Goal: Information Seeking & Learning: Check status

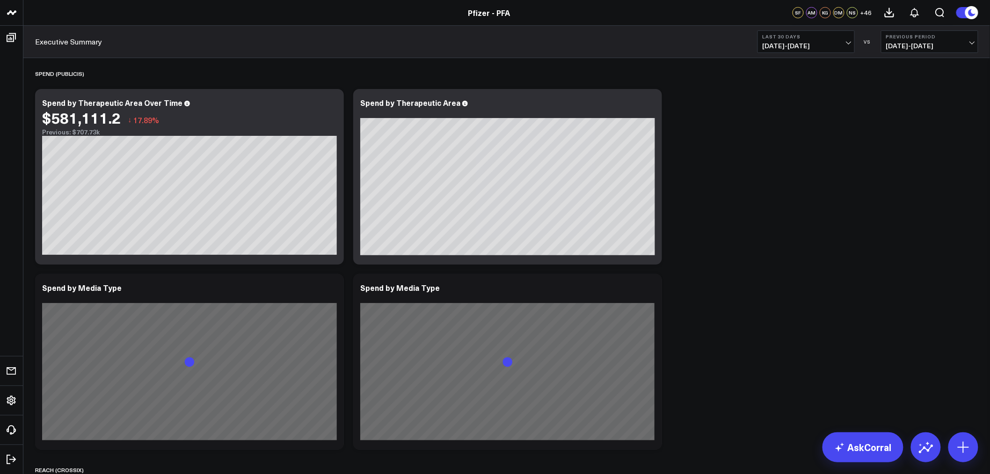
click at [657, 43] on span "[DATE] - [DATE]" at bounding box center [806, 45] width 87 height 7
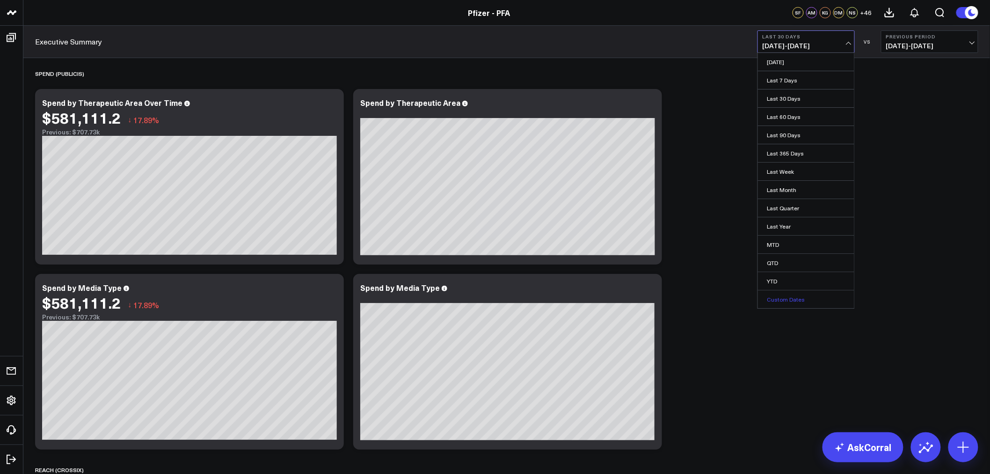
click at [657, 298] on link "Custom Dates" at bounding box center [806, 299] width 96 height 18
select select "7"
select select "2025"
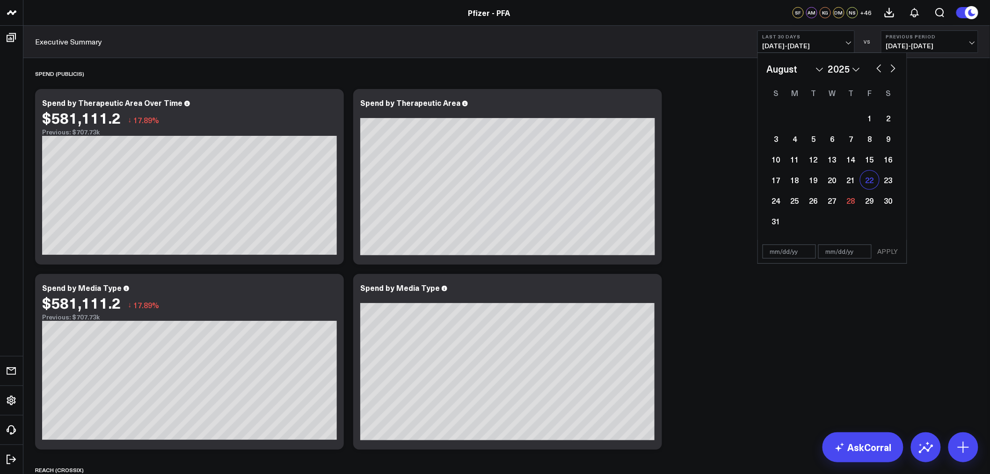
click at [657, 179] on div "22" at bounding box center [870, 179] width 19 height 19
type input "[DATE]"
select select "7"
select select "2025"
click at [657, 198] on div "28" at bounding box center [851, 200] width 19 height 19
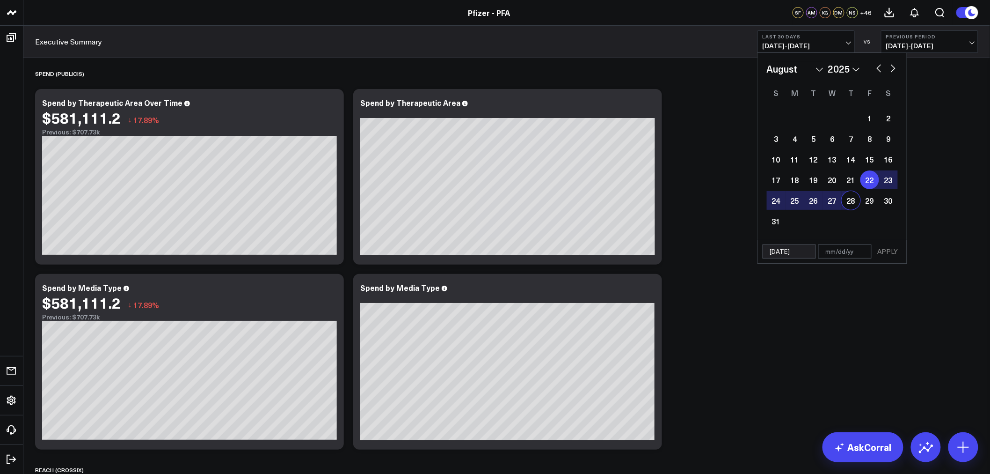
type input "[DATE]"
select select "7"
select select "2025"
click at [657, 251] on button "APPLY" at bounding box center [888, 251] width 28 height 14
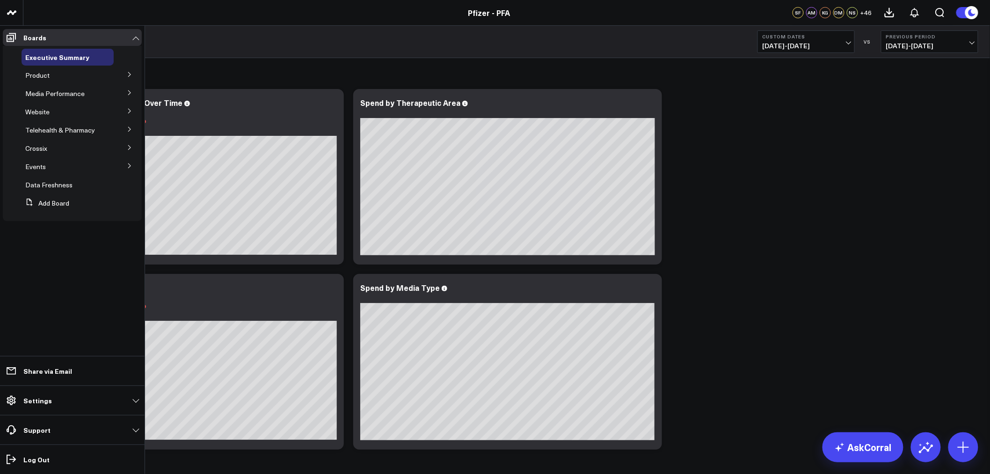
click at [136, 74] on button at bounding box center [129, 74] width 24 height 14
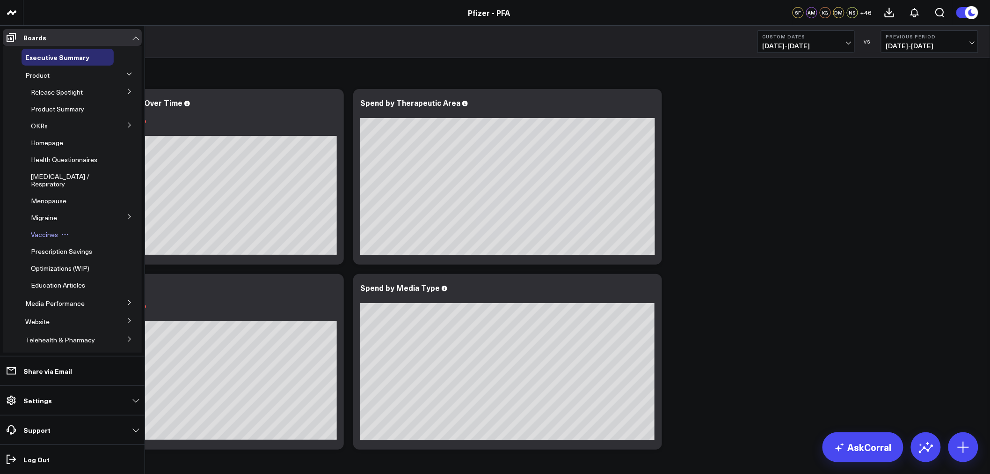
click at [43, 239] on span "Vaccines" at bounding box center [44, 234] width 27 height 9
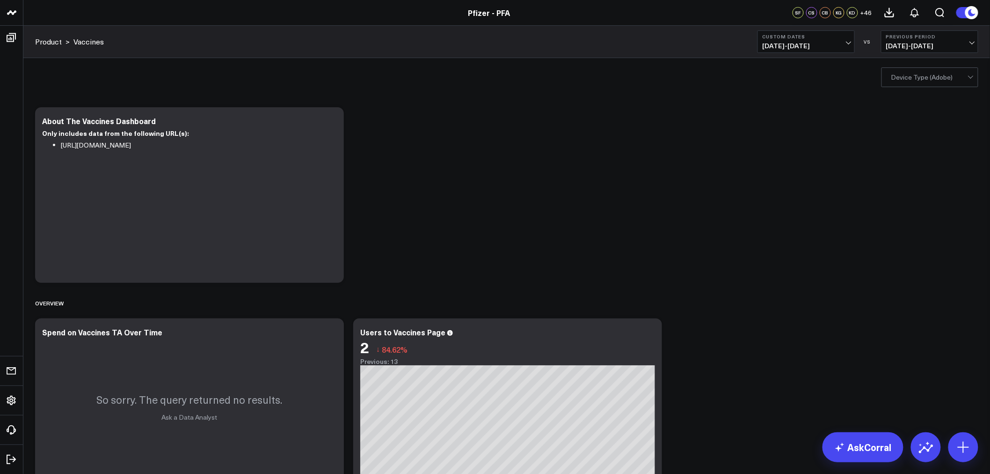
click at [657, 312] on div "Overview" at bounding box center [507, 303] width 944 height 22
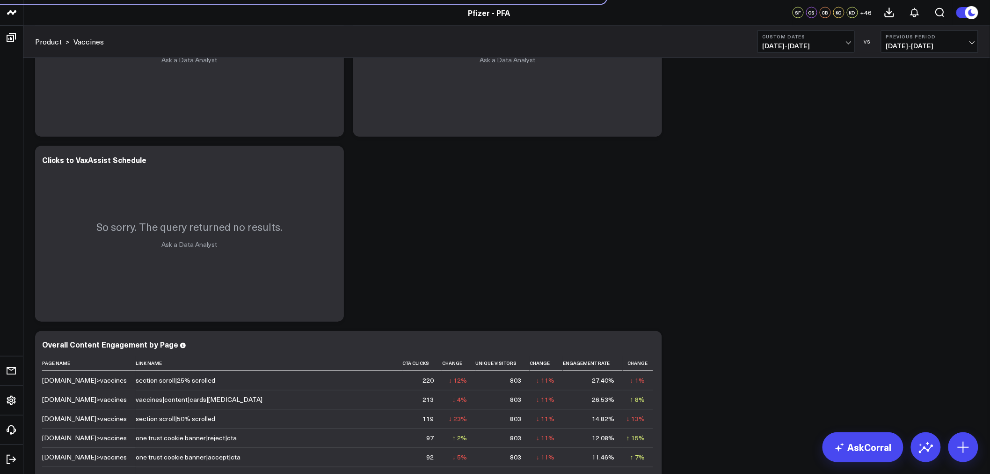
scroll to position [508, 0]
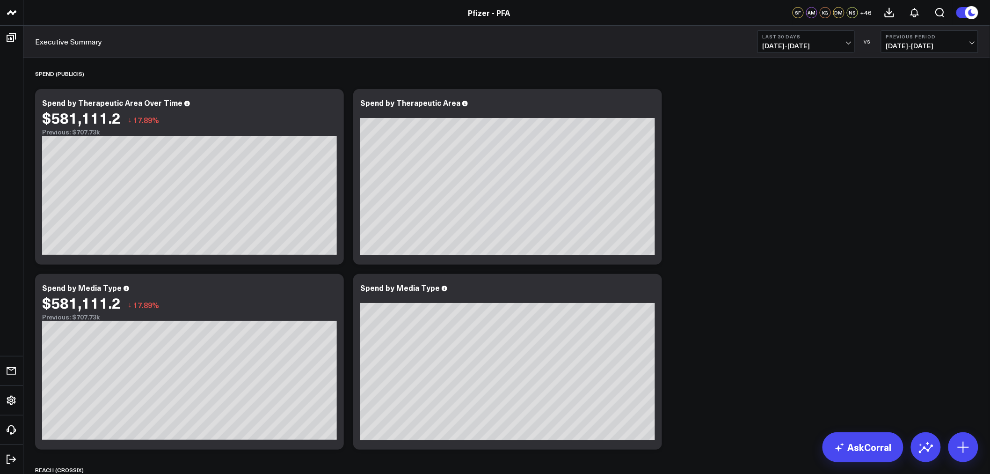
click at [850, 42] on span "[DATE] - [DATE]" at bounding box center [806, 45] width 87 height 7
click at [801, 297] on link "Custom Dates" at bounding box center [806, 299] width 96 height 18
select select "7"
select select "2025"
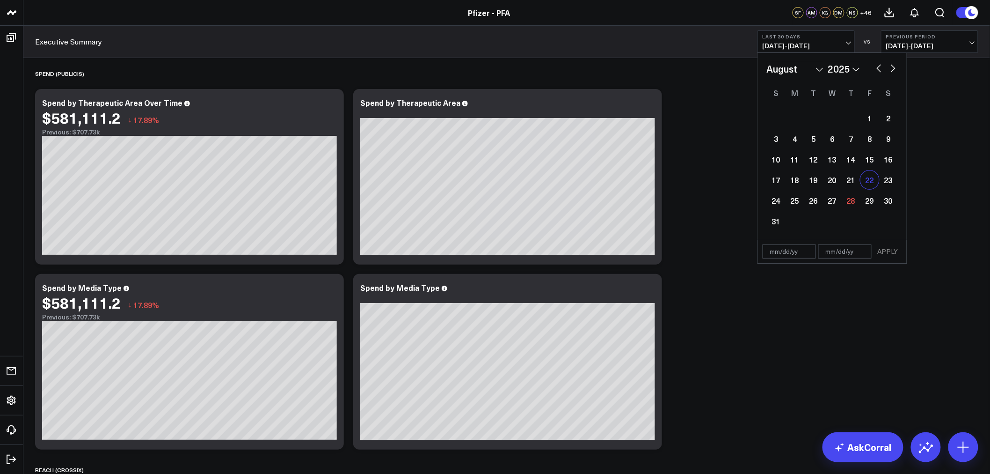
click at [861, 181] on div "22" at bounding box center [870, 179] width 19 height 19
type input "[DATE]"
select select "7"
select select "2025"
click at [855, 198] on div "28" at bounding box center [851, 200] width 19 height 19
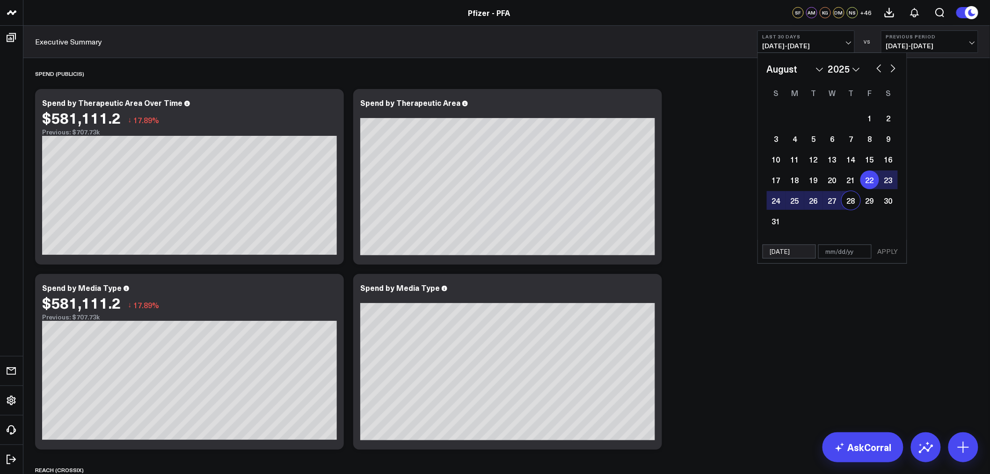
type input "[DATE]"
select select "7"
select select "2025"
click at [895, 249] on button "APPLY" at bounding box center [888, 251] width 28 height 14
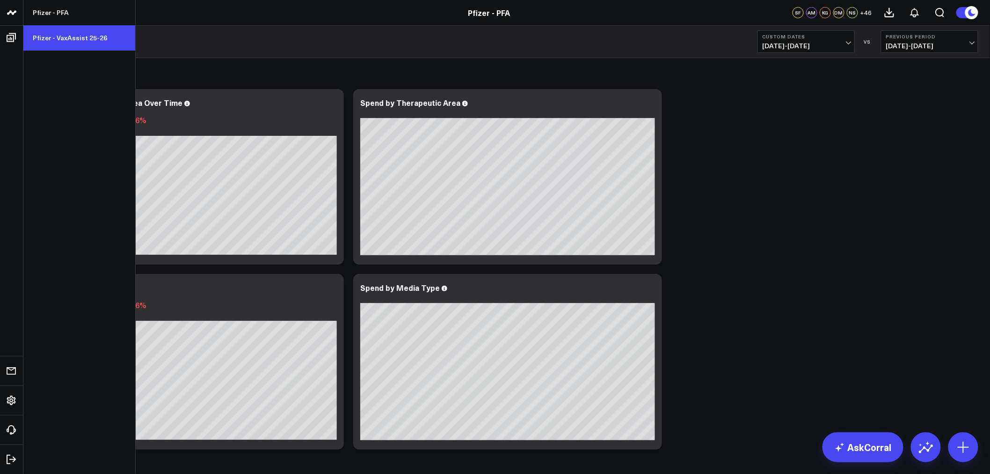
click at [67, 39] on link "Pfizer - VaxAssist 25-26" at bounding box center [79, 37] width 112 height 25
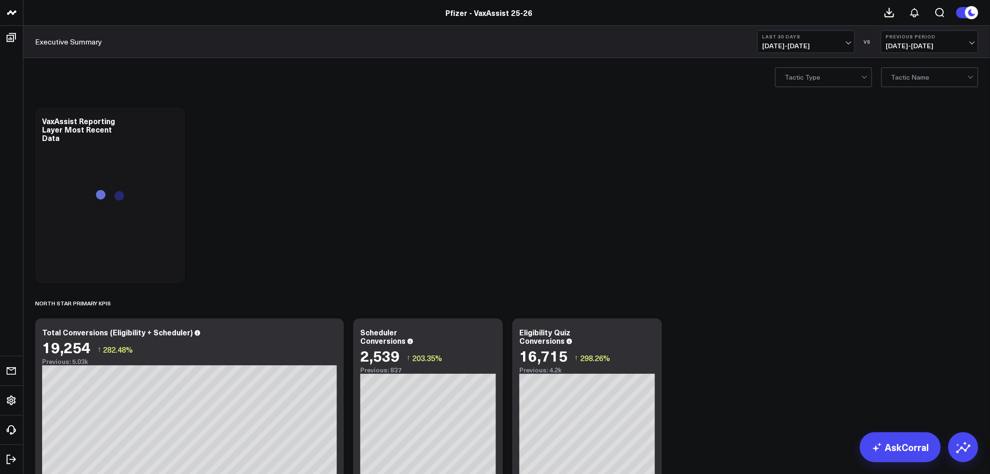
click at [849, 46] on span "[DATE] - [DATE]" at bounding box center [806, 45] width 87 height 7
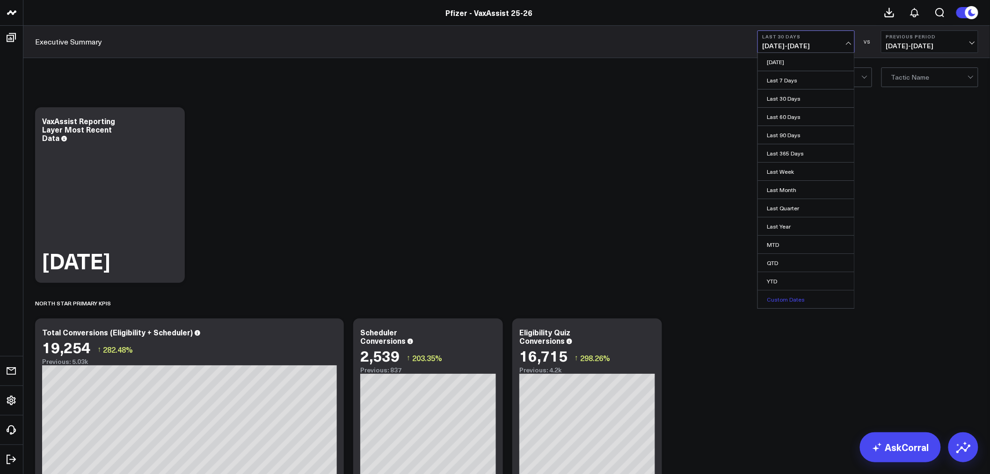
click at [790, 301] on link "Custom Dates" at bounding box center [806, 299] width 96 height 18
select select "7"
select select "2025"
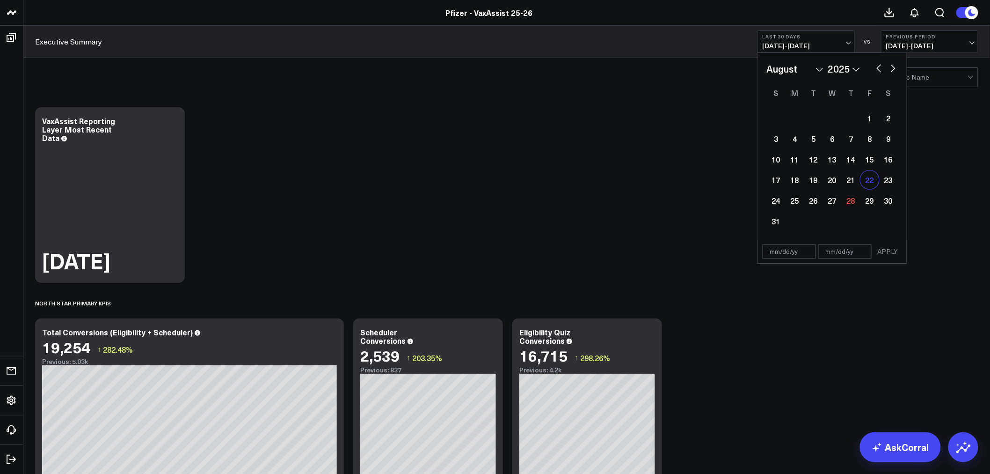
click at [869, 183] on div "22" at bounding box center [870, 179] width 19 height 19
type input "[DATE]"
select select "7"
select select "2025"
click at [853, 199] on div "28" at bounding box center [851, 200] width 19 height 19
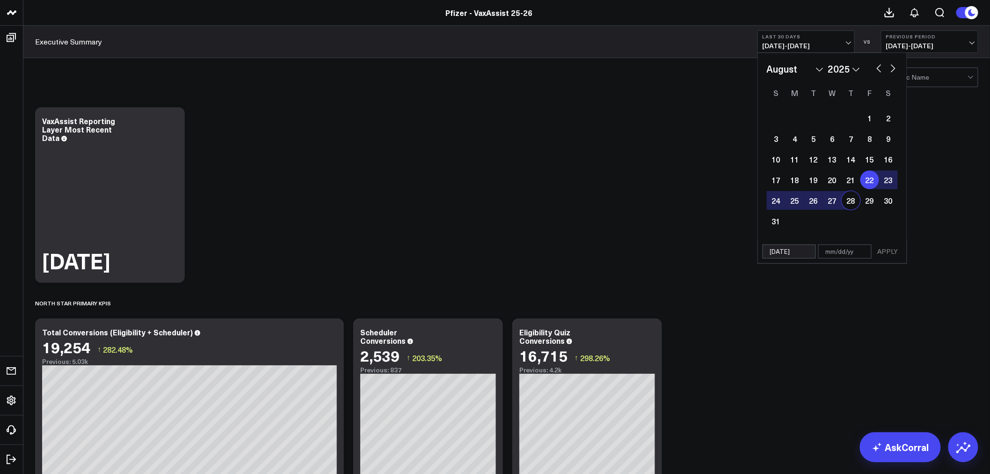
type input "[DATE]"
select select "7"
select select "2025"
click at [892, 254] on button "APPLY" at bounding box center [888, 251] width 28 height 14
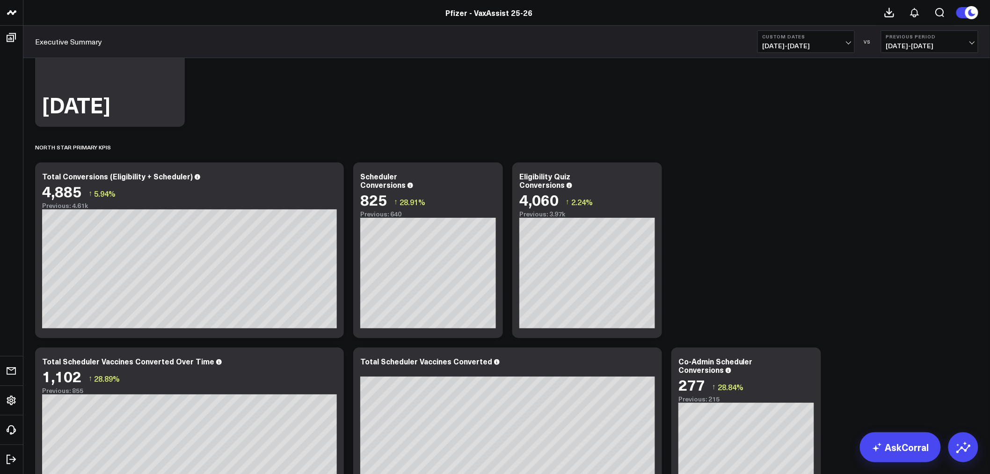
scroll to position [208, 0]
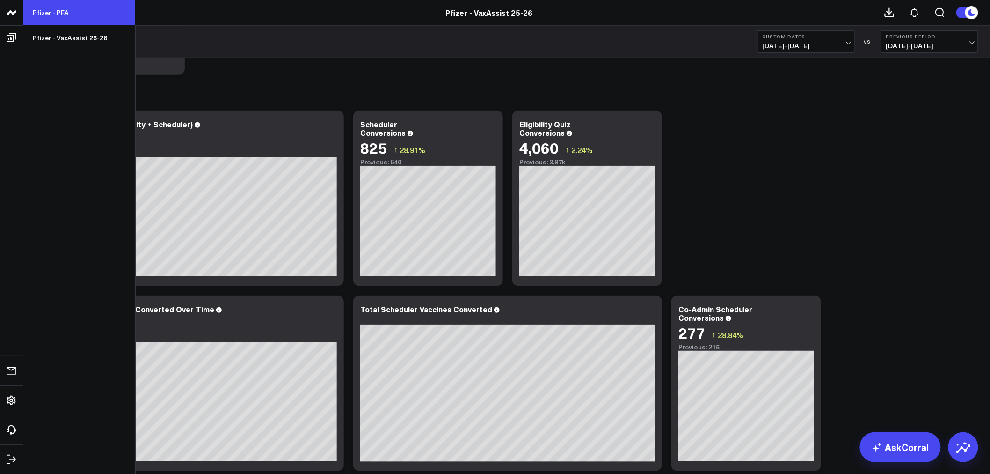
click at [63, 12] on link "Pfizer - PFA" at bounding box center [79, 12] width 112 height 25
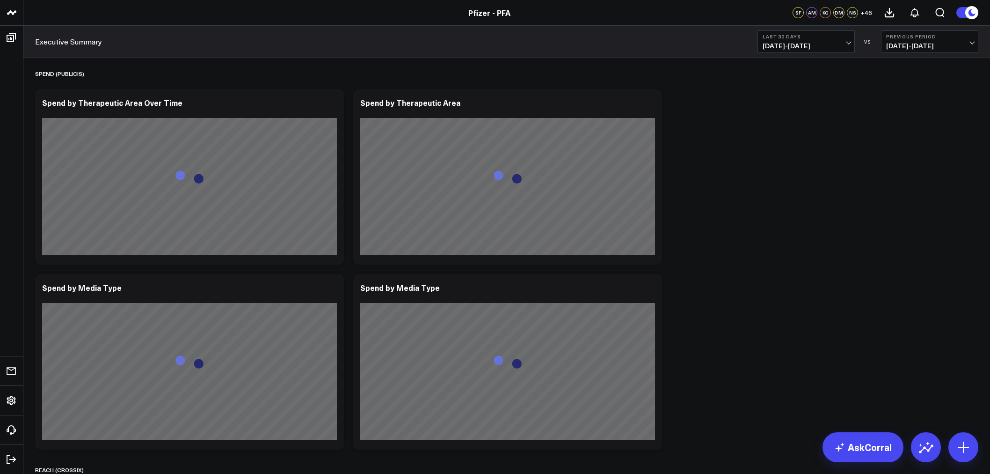
click at [856, 40] on div "Last 30 Days [DATE] - [DATE] VS Previous Period [DATE] - [DATE]" at bounding box center [868, 41] width 221 height 22
click at [849, 42] on span "[DATE] - [DATE]" at bounding box center [806, 45] width 87 height 7
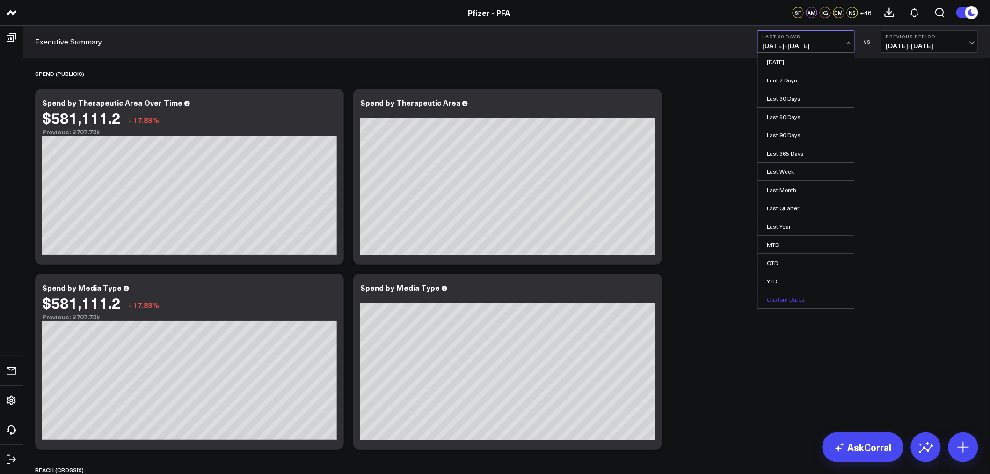
click at [790, 301] on link "Custom Dates" at bounding box center [806, 299] width 96 height 18
select select "7"
select select "2025"
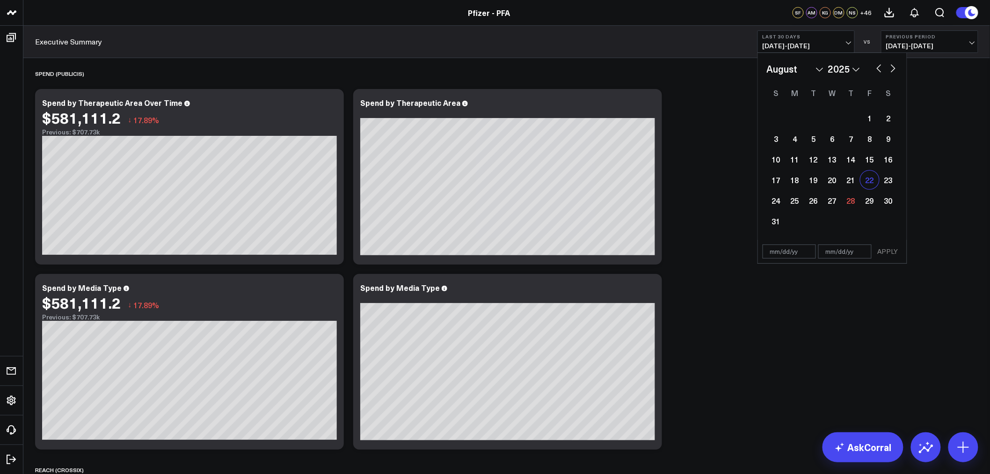
click at [868, 182] on div "22" at bounding box center [870, 179] width 19 height 19
type input "[DATE]"
select select "7"
select select "2025"
click at [858, 200] on div "28" at bounding box center [851, 200] width 19 height 19
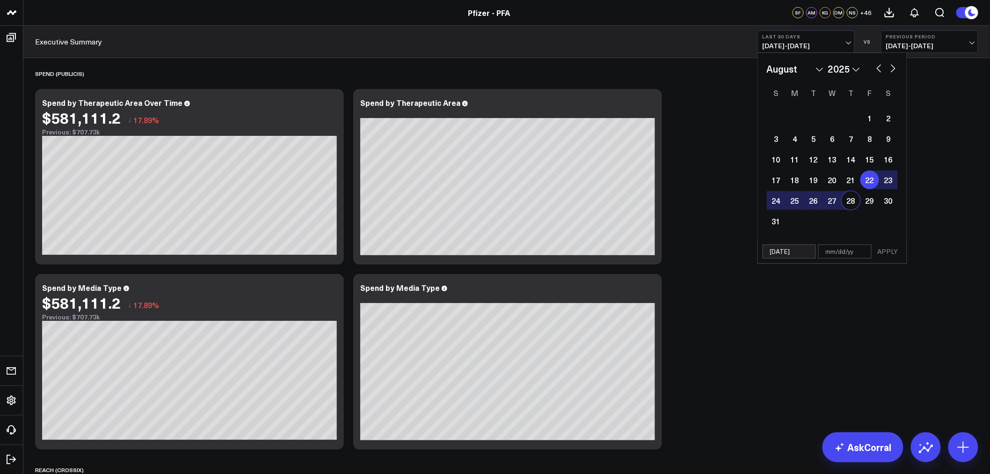
type input "[DATE]"
select select "7"
select select "2025"
click at [889, 251] on button "APPLY" at bounding box center [888, 251] width 28 height 14
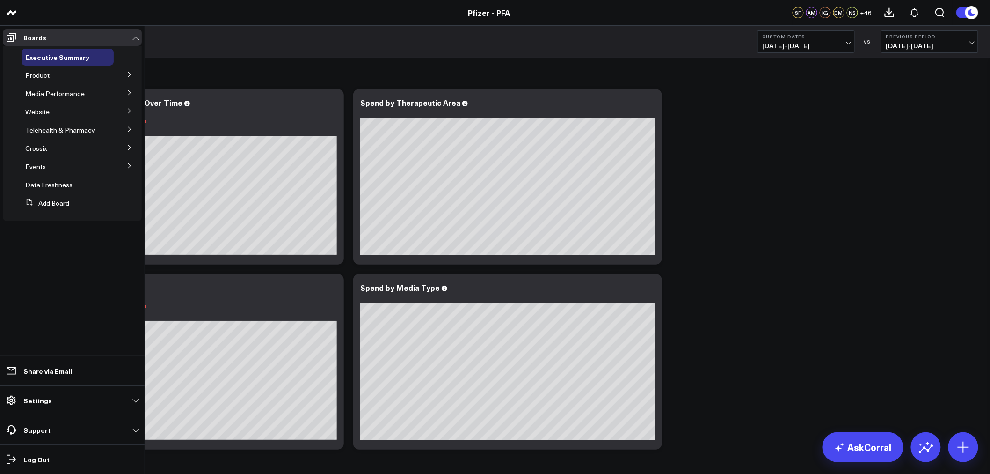
click at [124, 77] on button at bounding box center [129, 74] width 24 height 14
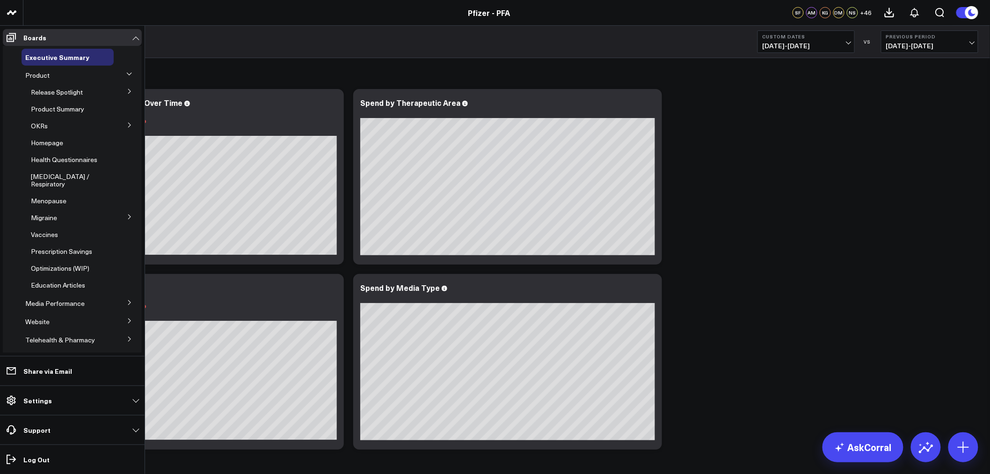
click at [130, 91] on button at bounding box center [129, 91] width 24 height 14
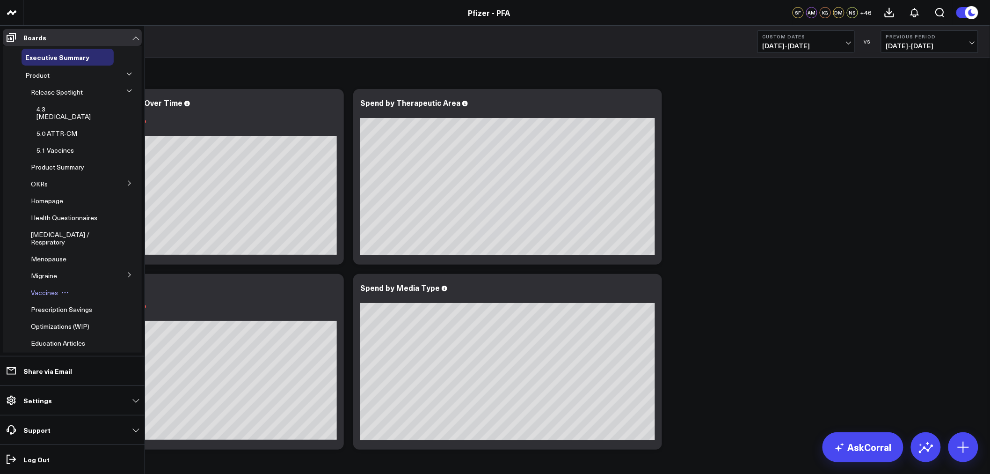
click at [45, 292] on span "Vaccines" at bounding box center [44, 292] width 27 height 9
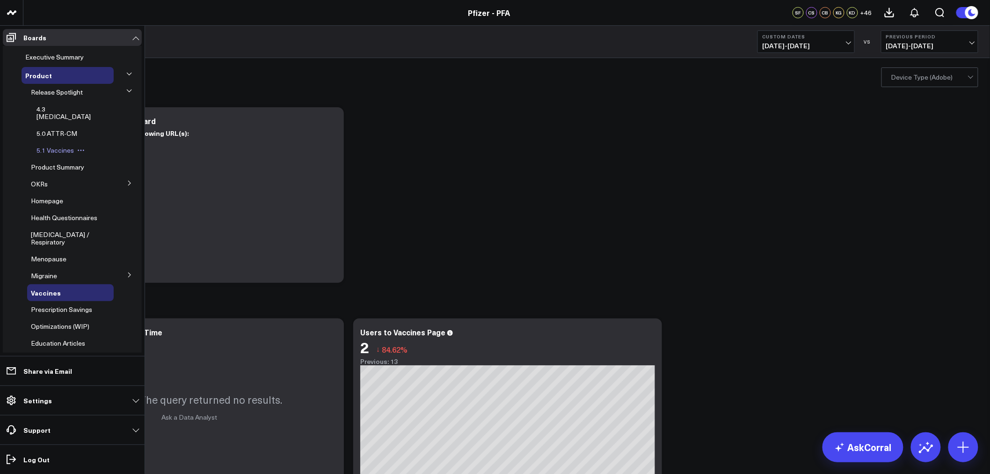
click at [58, 146] on span "5.1 Vaccines" at bounding box center [55, 150] width 37 height 9
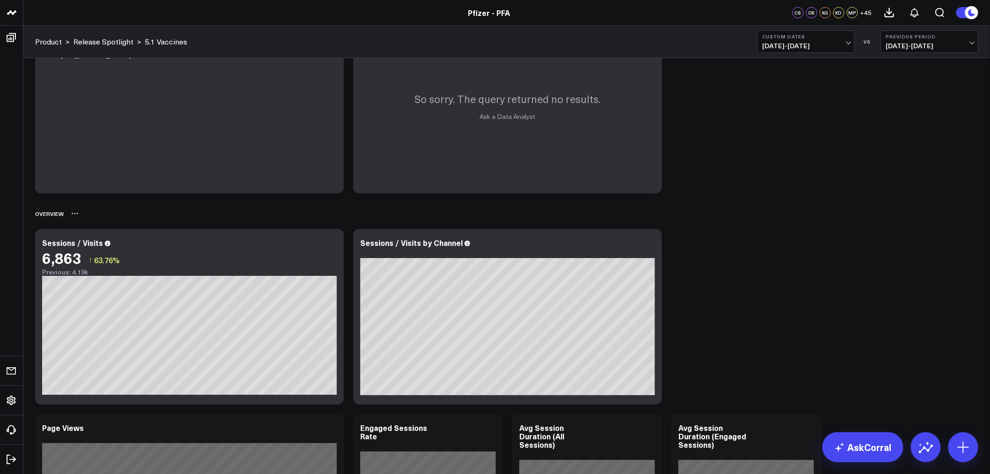
scroll to position [104, 0]
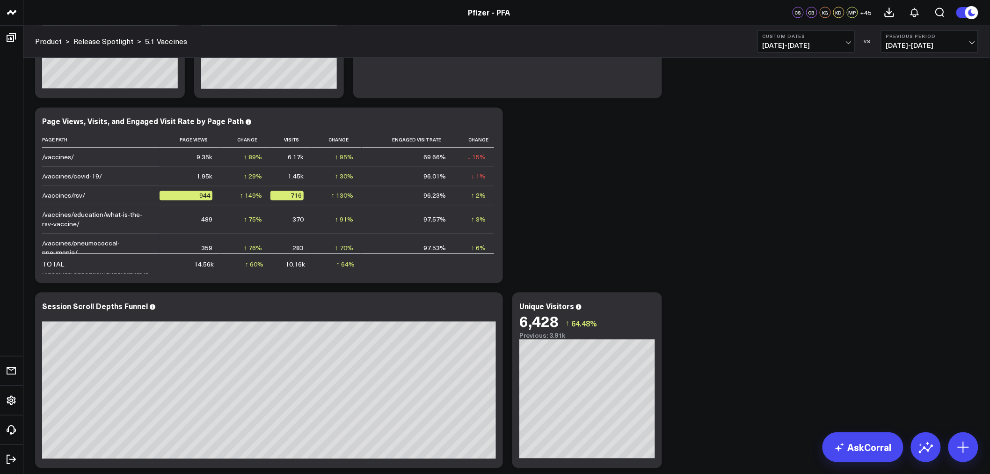
scroll to position [884, 0]
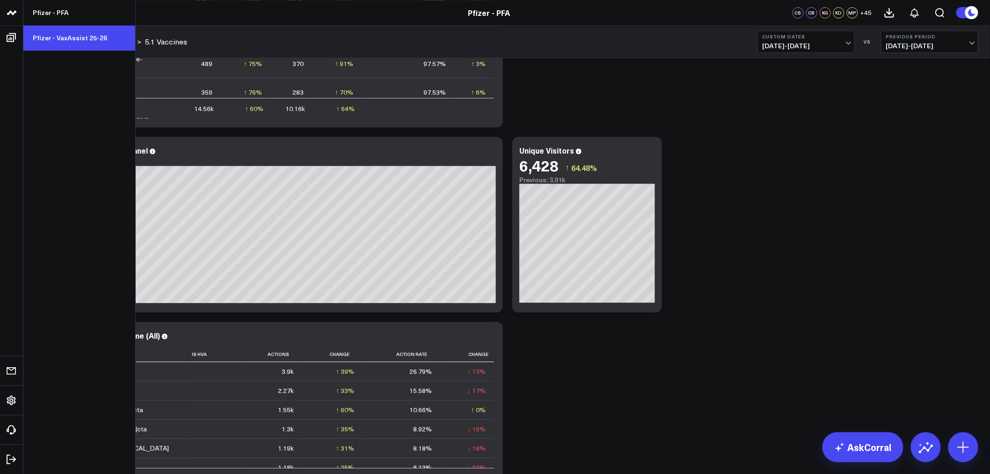
click at [66, 39] on link "Pfizer - VaxAssist 25-26" at bounding box center [79, 37] width 112 height 25
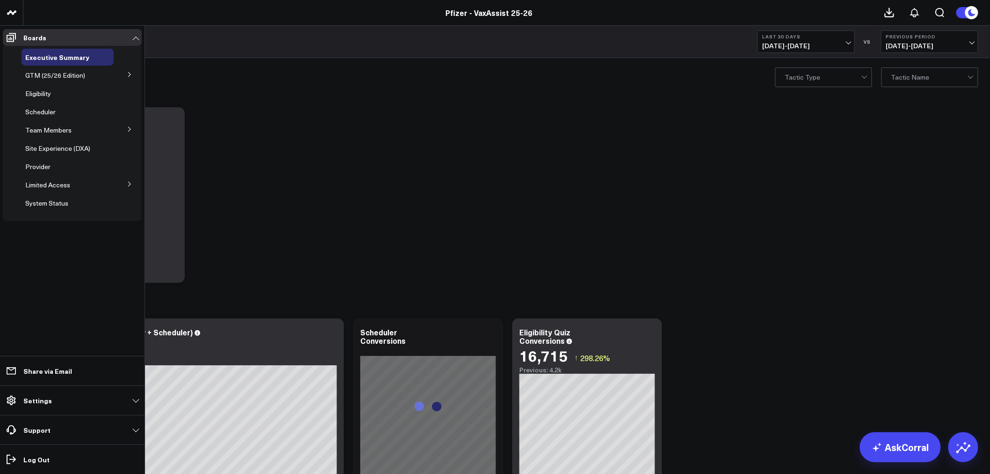
click at [124, 184] on button at bounding box center [129, 183] width 24 height 14
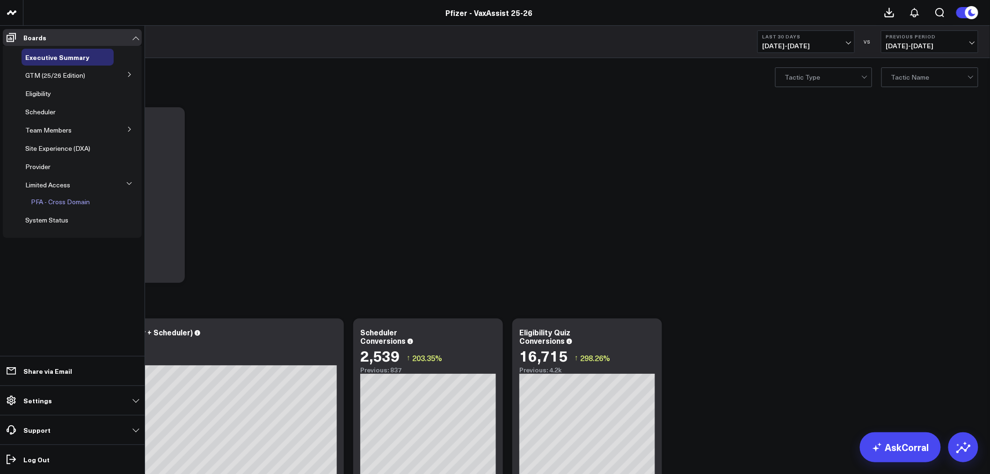
click at [74, 202] on span "PFA - Cross Domain" at bounding box center [60, 201] width 59 height 9
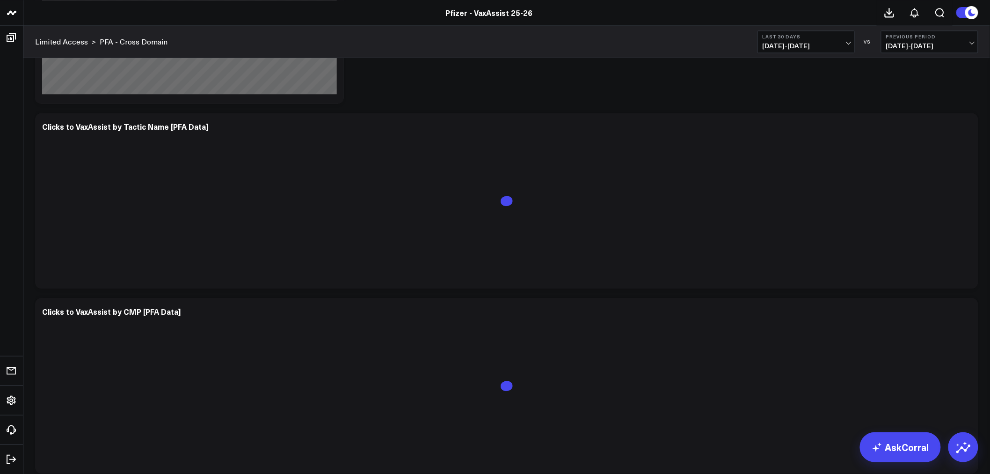
scroll to position [3845, 0]
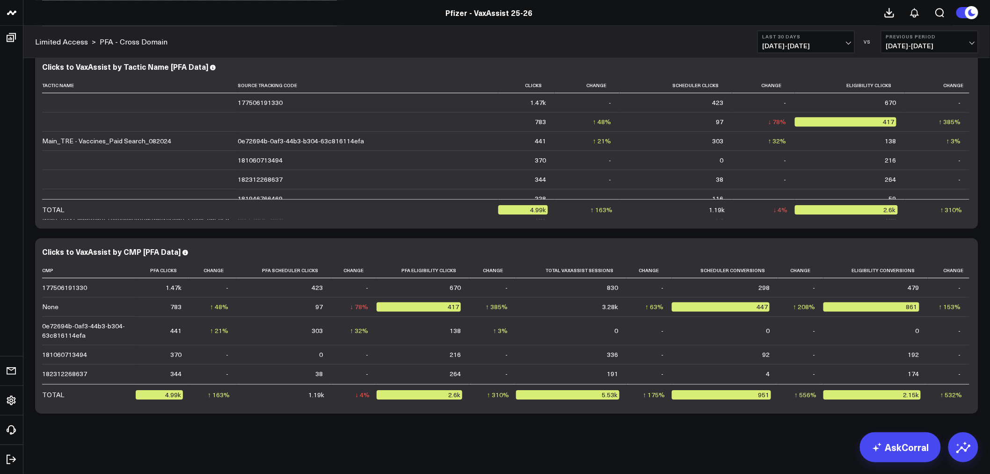
click at [842, 50] on button "Last 30 Days [DATE] - [DATE]" at bounding box center [806, 41] width 97 height 22
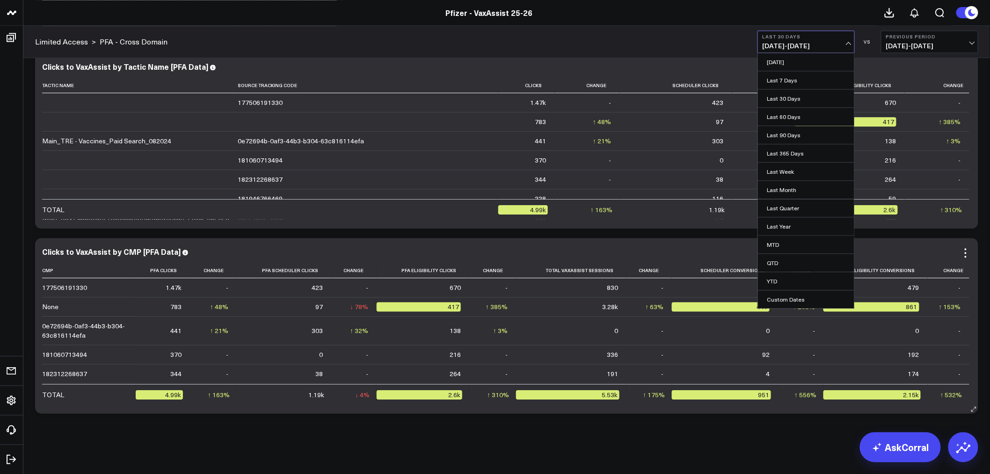
drag, startPoint x: 799, startPoint y: 296, endPoint x: 798, endPoint y: 285, distance: 10.4
click at [800, 296] on link "Custom Dates" at bounding box center [806, 299] width 96 height 18
select select "7"
select select "2025"
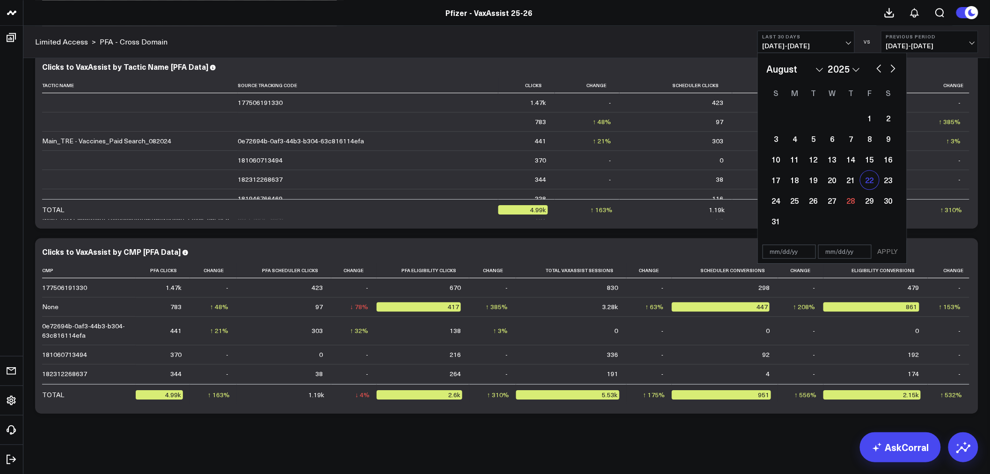
click at [863, 184] on div "22" at bounding box center [870, 179] width 19 height 19
type input "[DATE]"
select select "7"
select select "2025"
click at [852, 199] on div "28" at bounding box center [851, 200] width 19 height 19
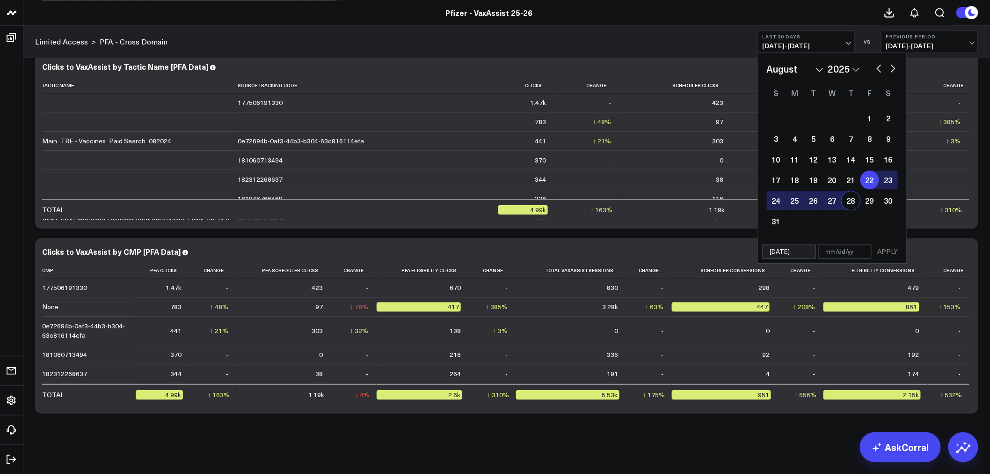
type input "[DATE]"
select select "7"
select select "2025"
click at [888, 249] on button "APPLY" at bounding box center [888, 251] width 28 height 14
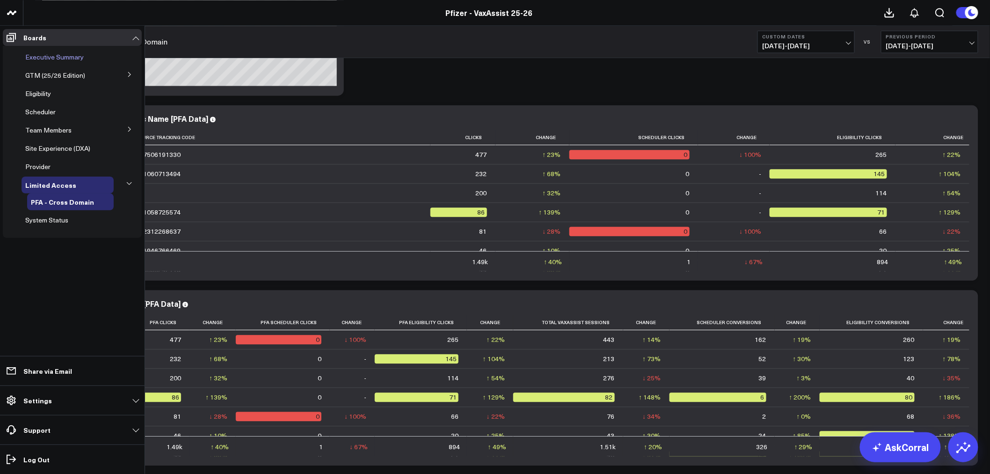
click at [62, 56] on span "Executive Summary" at bounding box center [54, 56] width 59 height 9
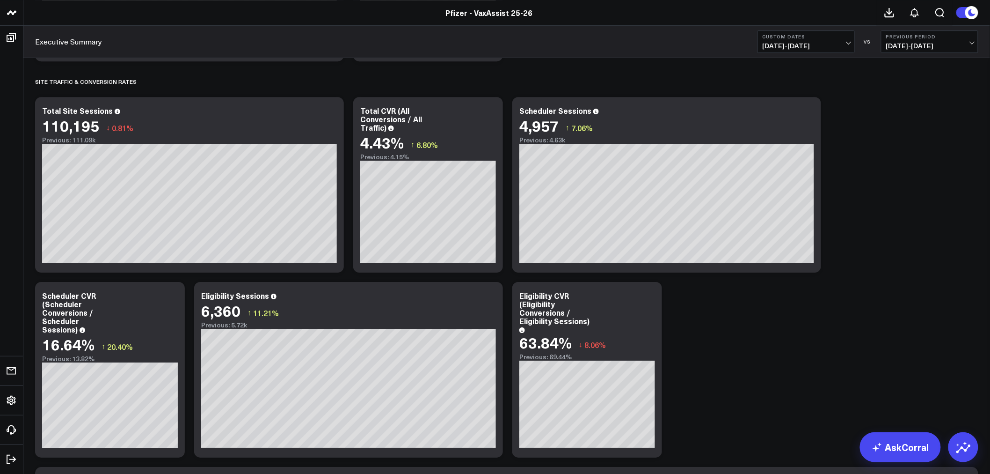
scroll to position [1197, 0]
